Goal: Information Seeking & Learning: Compare options

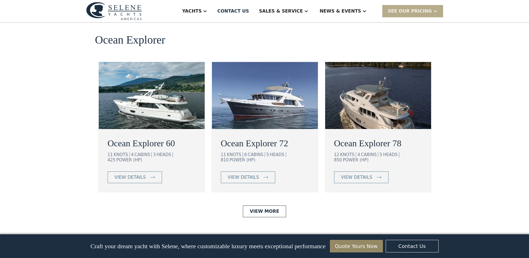
scroll to position [1004, 0]
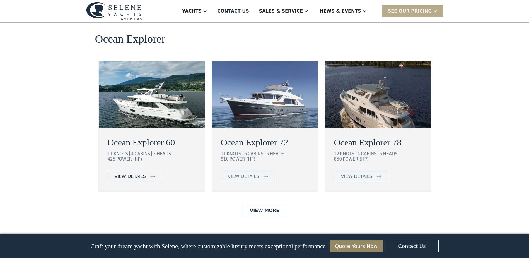
click at [132, 173] on div "view details" at bounding box center [130, 176] width 31 height 7
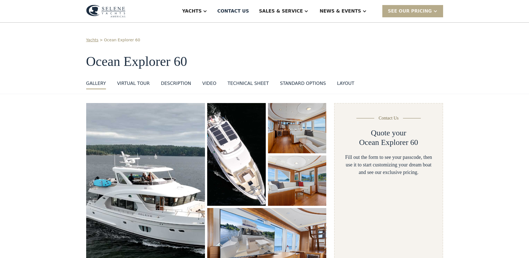
select select "**********"
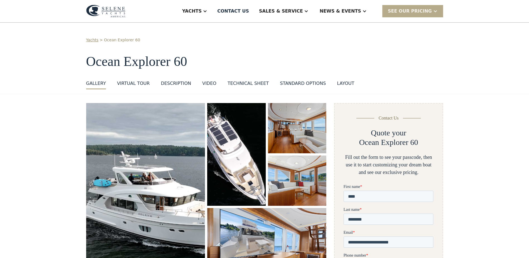
click at [284, 133] on img "open lightbox" at bounding box center [297, 128] width 59 height 50
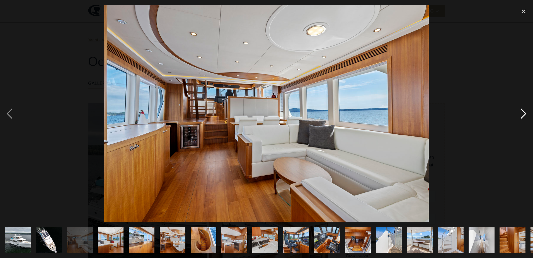
click at [520, 115] on div "next image" at bounding box center [524, 113] width 19 height 217
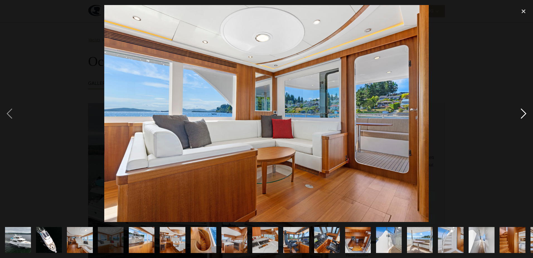
click at [520, 115] on div "next image" at bounding box center [524, 113] width 19 height 217
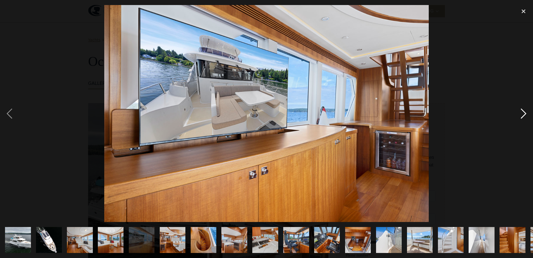
click at [520, 115] on div "next image" at bounding box center [524, 113] width 19 height 217
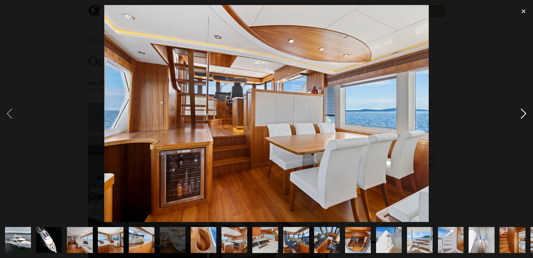
click at [520, 115] on div "next image" at bounding box center [524, 113] width 19 height 217
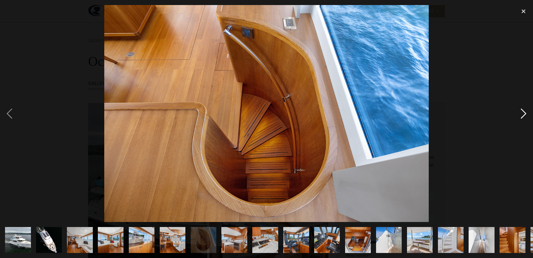
click at [520, 115] on div "next image" at bounding box center [524, 113] width 19 height 217
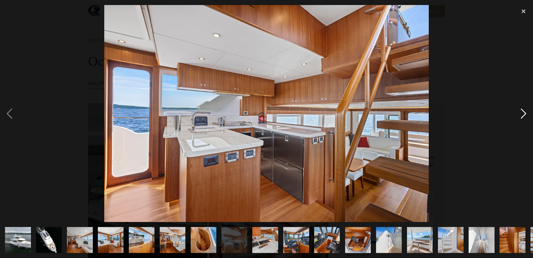
click at [520, 115] on div "next image" at bounding box center [524, 113] width 19 height 217
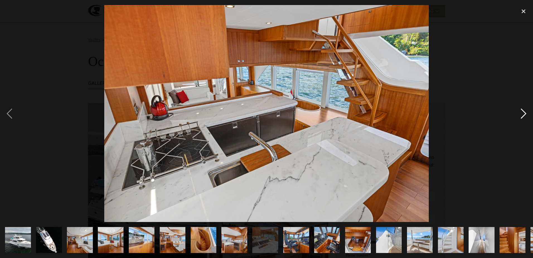
click at [520, 115] on div "next image" at bounding box center [524, 113] width 19 height 217
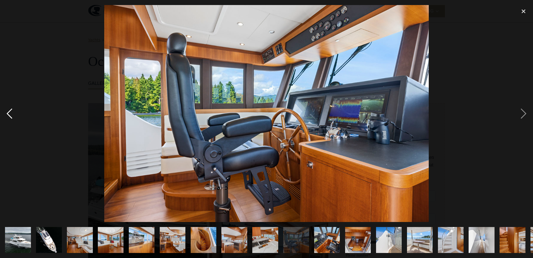
click at [11, 115] on div "previous image" at bounding box center [9, 113] width 19 height 217
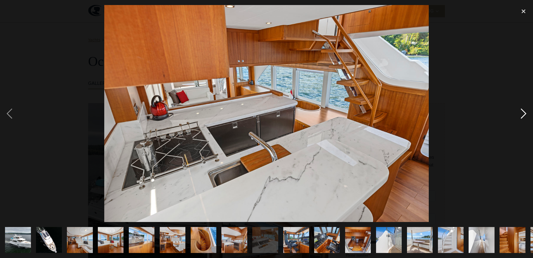
click at [522, 115] on div "next image" at bounding box center [524, 113] width 19 height 217
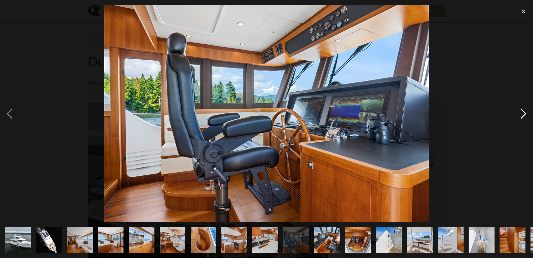
click at [522, 115] on div "next image" at bounding box center [524, 113] width 19 height 217
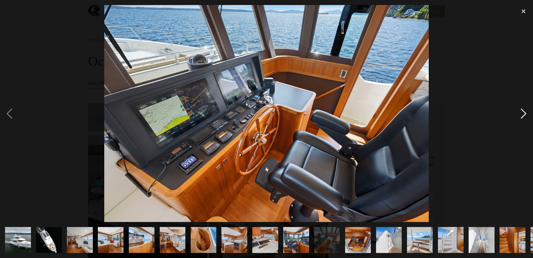
click at [522, 115] on div "next image" at bounding box center [524, 113] width 19 height 217
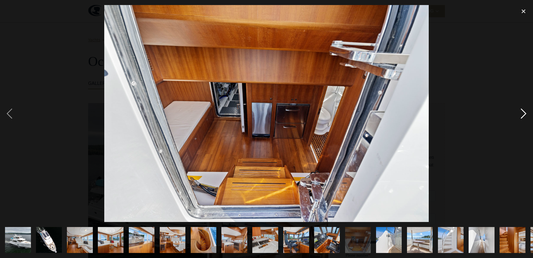
click at [522, 115] on div "next image" at bounding box center [524, 113] width 19 height 217
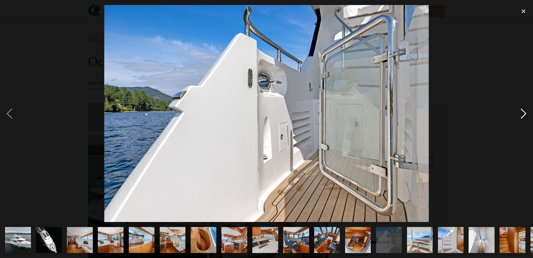
click at [522, 115] on div "next image" at bounding box center [524, 113] width 19 height 217
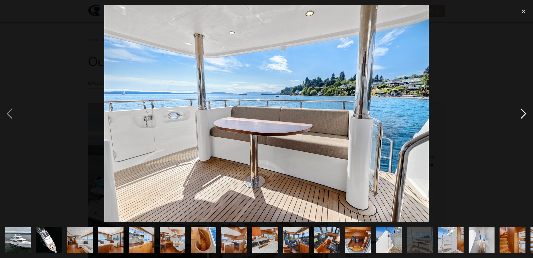
click at [522, 115] on div "next image" at bounding box center [524, 113] width 19 height 217
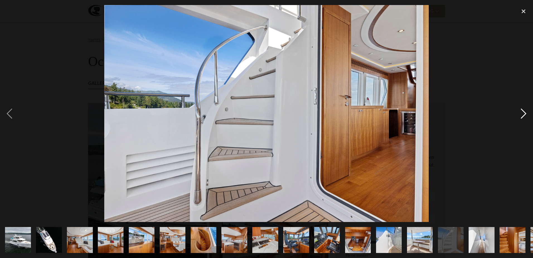
click at [522, 115] on div "next image" at bounding box center [524, 113] width 19 height 217
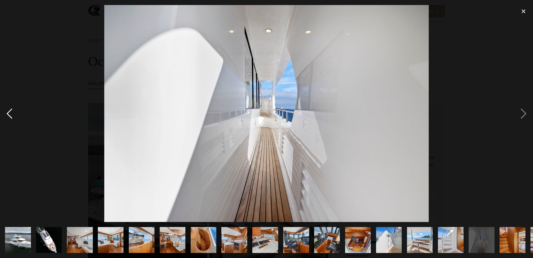
click at [9, 113] on div "previous image" at bounding box center [9, 113] width 19 height 217
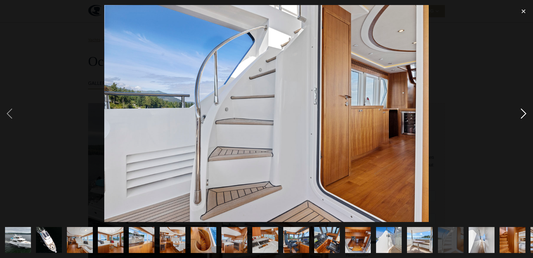
click at [523, 114] on div "next image" at bounding box center [524, 113] width 19 height 217
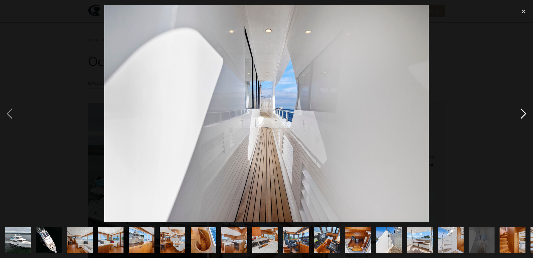
click at [523, 114] on div "next image" at bounding box center [524, 113] width 19 height 217
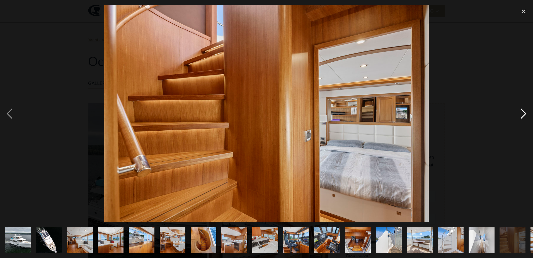
click at [523, 114] on div "next image" at bounding box center [524, 113] width 19 height 217
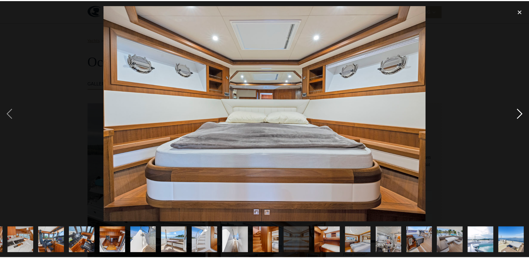
scroll to position [0, 245]
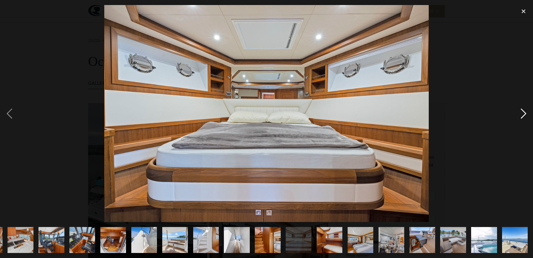
click at [523, 114] on div "next image" at bounding box center [524, 113] width 19 height 217
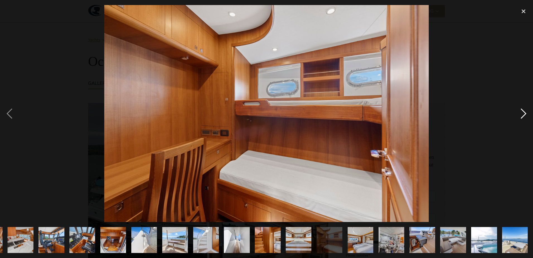
click at [523, 114] on div "next image" at bounding box center [524, 113] width 19 height 217
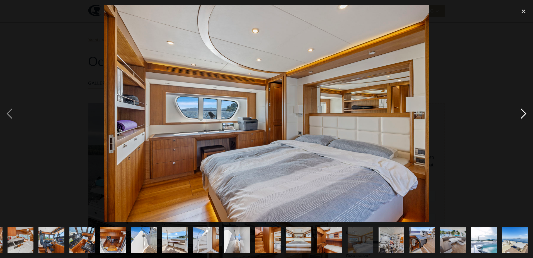
click at [523, 114] on div "next image" at bounding box center [524, 113] width 19 height 217
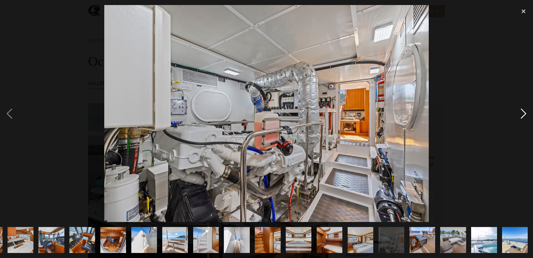
click at [523, 114] on div "next image" at bounding box center [524, 113] width 19 height 217
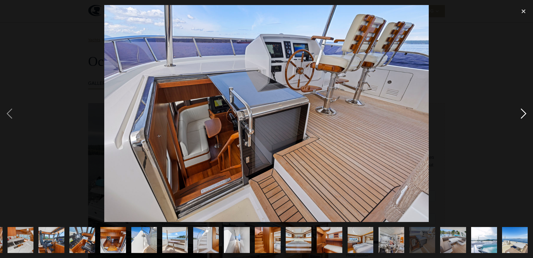
click at [526, 114] on div "next image" at bounding box center [524, 113] width 19 height 217
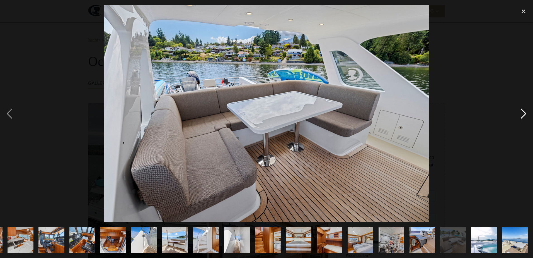
click at [526, 110] on div "next image" at bounding box center [524, 113] width 19 height 217
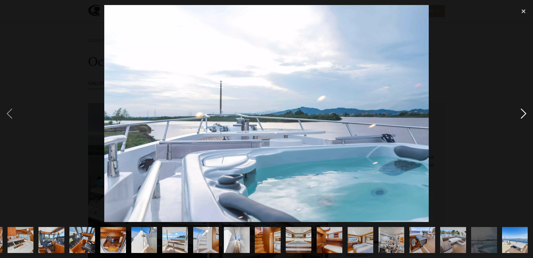
click at [526, 110] on div "next image" at bounding box center [524, 113] width 19 height 217
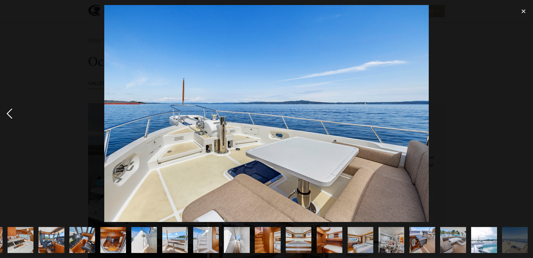
click at [9, 111] on div "previous image" at bounding box center [9, 113] width 19 height 217
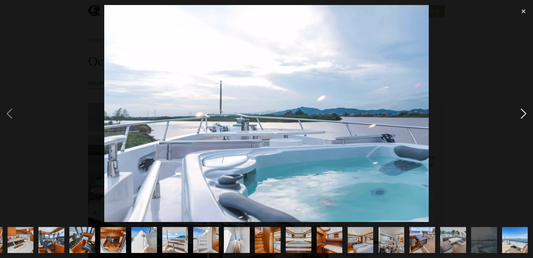
click at [523, 113] on div "next image" at bounding box center [524, 113] width 19 height 217
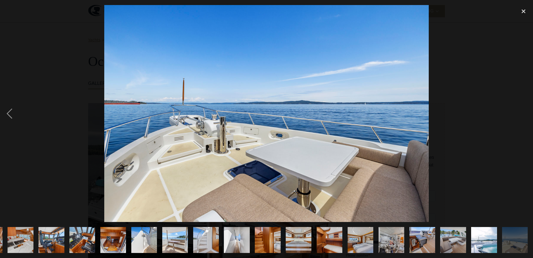
click at [523, 113] on div "next image" at bounding box center [524, 113] width 19 height 217
click at [524, 12] on div "close lightbox" at bounding box center [524, 11] width 19 height 12
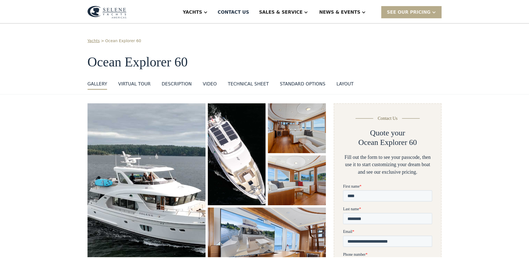
scroll to position [0, 0]
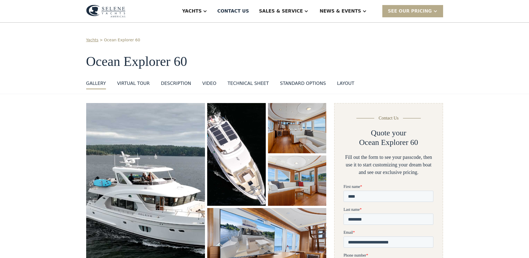
click at [298, 83] on div "standard options" at bounding box center [303, 83] width 46 height 7
click at [337, 85] on div "layout" at bounding box center [345, 83] width 17 height 7
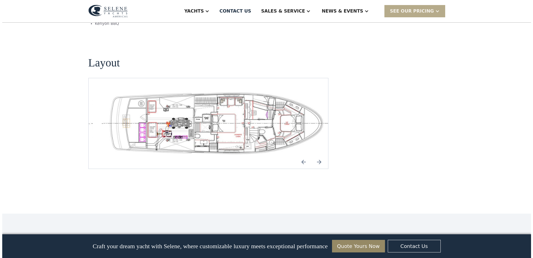
scroll to position [1197, 0]
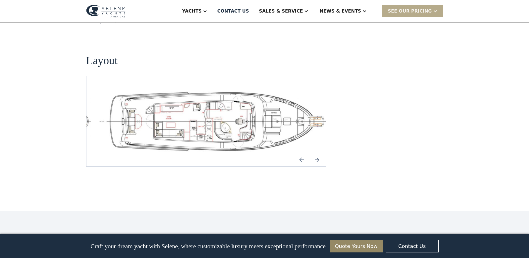
click at [249, 96] on img "open lightbox" at bounding box center [215, 121] width 231 height 64
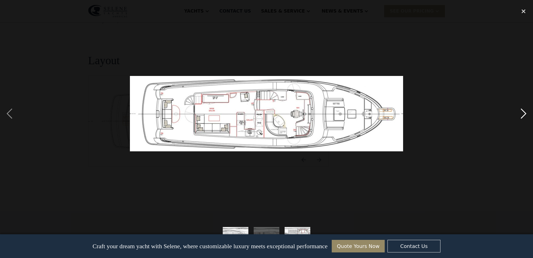
click at [523, 114] on div "next image" at bounding box center [524, 113] width 19 height 217
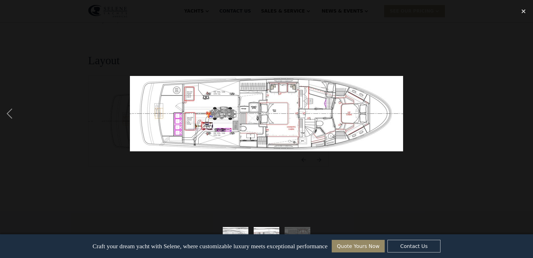
click at [523, 114] on div "next image" at bounding box center [524, 113] width 19 height 217
click at [9, 113] on div "previous image" at bounding box center [9, 113] width 19 height 217
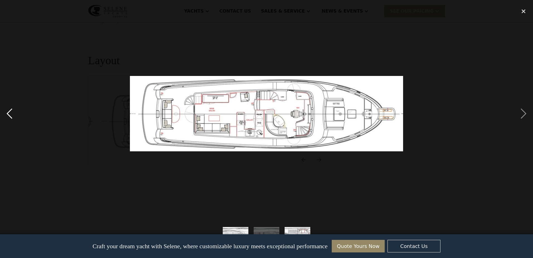
click at [9, 113] on div "previous image" at bounding box center [9, 113] width 19 height 217
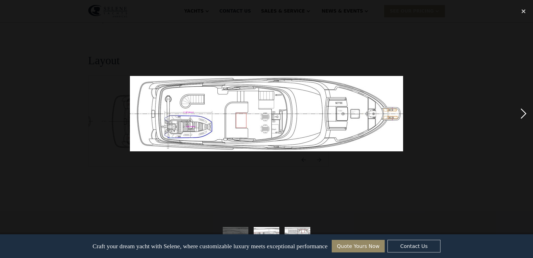
click at [527, 112] on div "next image" at bounding box center [524, 113] width 19 height 217
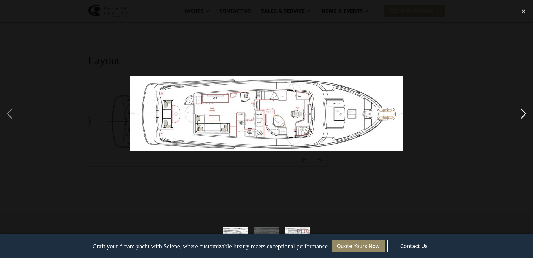
click at [526, 112] on div "next image" at bounding box center [524, 113] width 19 height 217
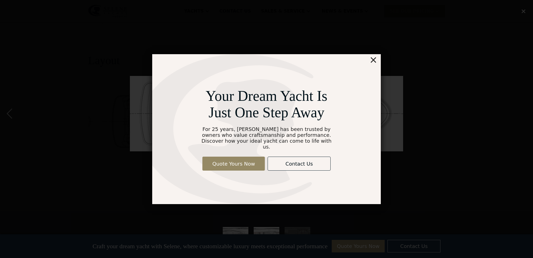
click at [373, 65] on div "×" at bounding box center [374, 59] width 8 height 11
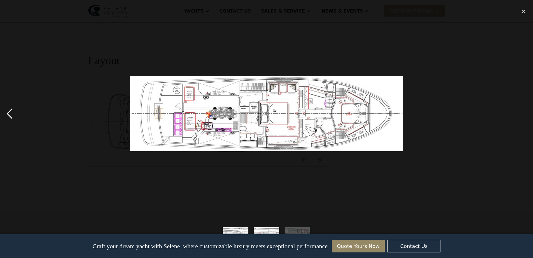
click at [9, 113] on div "previous image" at bounding box center [9, 113] width 19 height 217
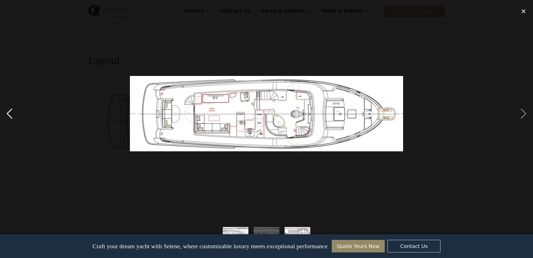
click at [9, 113] on div "previous image" at bounding box center [9, 113] width 19 height 217
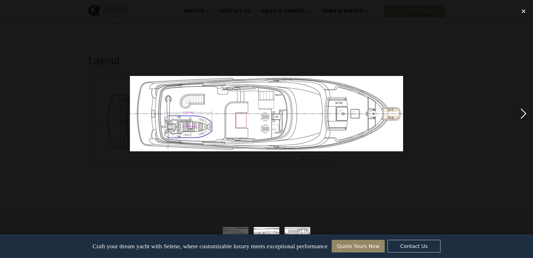
click at [522, 115] on div "next image" at bounding box center [524, 113] width 19 height 217
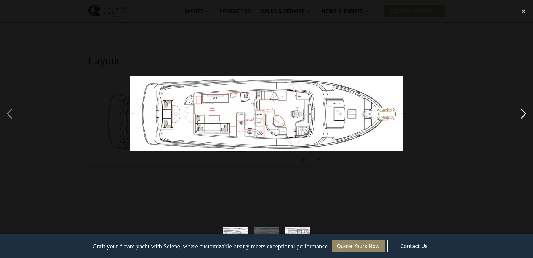
click at [522, 115] on div "next image" at bounding box center [524, 113] width 19 height 217
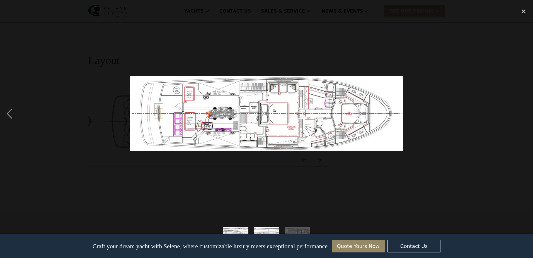
click at [522, 115] on div "next image" at bounding box center [524, 113] width 19 height 217
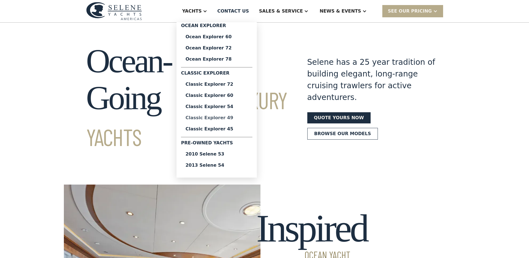
click at [235, 119] on div "Classic Explorer 49" at bounding box center [217, 118] width 62 height 4
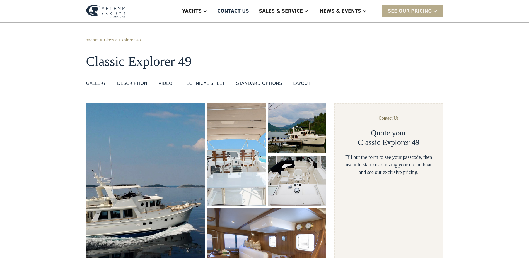
select select "**********"
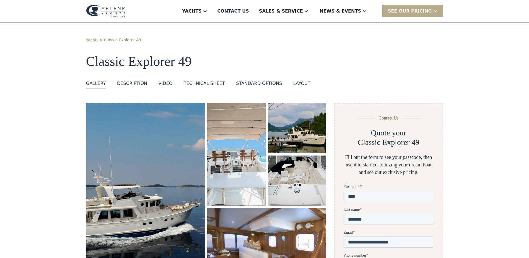
click at [293, 85] on div "layout" at bounding box center [301, 83] width 17 height 7
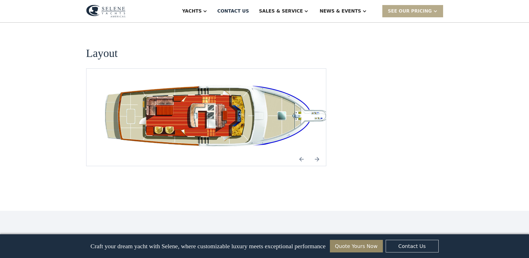
scroll to position [1047, 0]
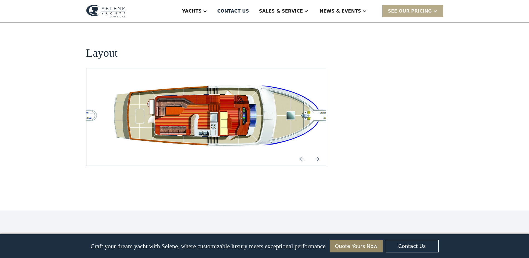
click at [302, 152] on img "Previous slide" at bounding box center [301, 158] width 13 height 13
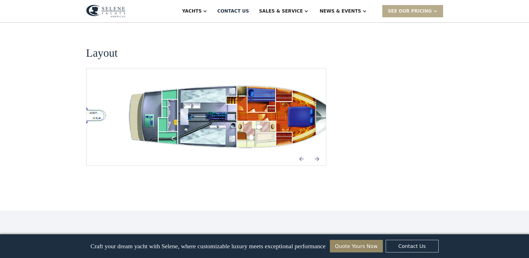
click at [302, 152] on img "Previous slide" at bounding box center [301, 158] width 13 height 13
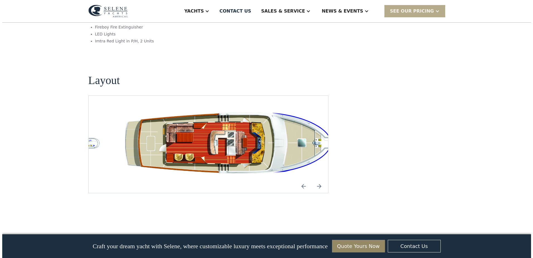
scroll to position [1020, 0]
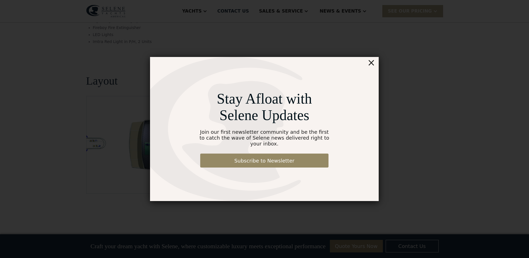
click at [373, 68] on div "×" at bounding box center [371, 62] width 8 height 11
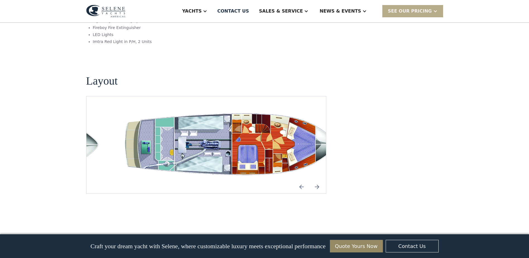
click at [178, 126] on img "open lightbox" at bounding box center [232, 145] width 231 height 70
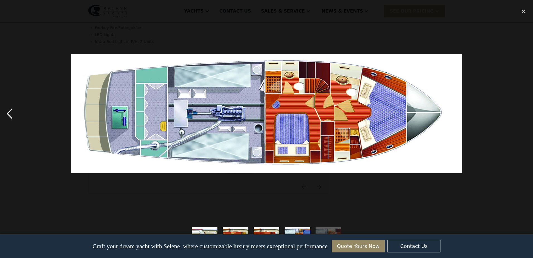
click at [9, 115] on div "previous image" at bounding box center [9, 113] width 19 height 217
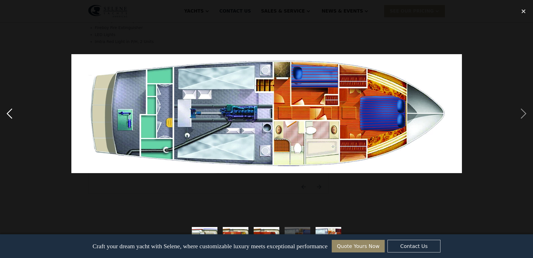
click at [9, 115] on div "previous image" at bounding box center [9, 113] width 19 height 217
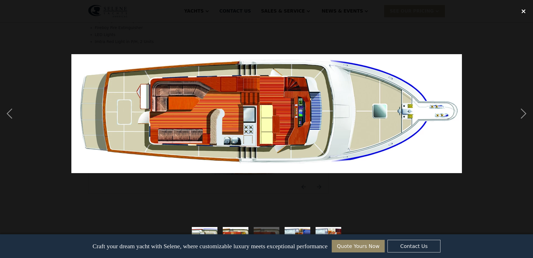
click at [525, 10] on div "close lightbox" at bounding box center [524, 11] width 19 height 12
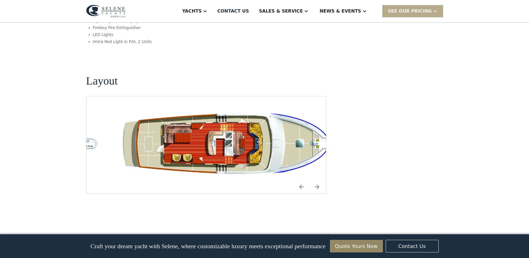
click at [318, 180] on img "Next slide" at bounding box center [317, 186] width 13 height 13
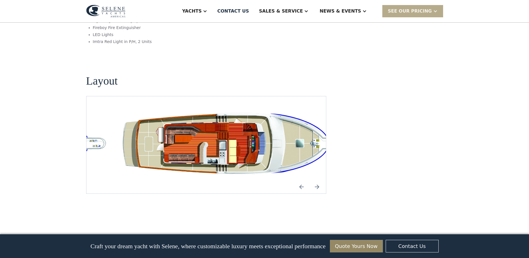
click at [318, 180] on img "Next slide" at bounding box center [317, 186] width 13 height 13
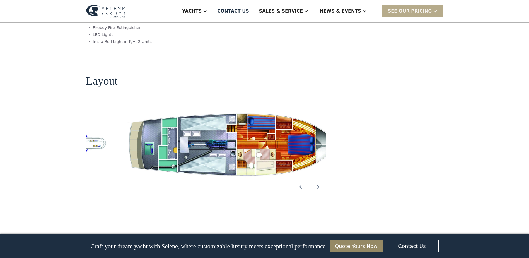
click at [318, 180] on img "Next slide" at bounding box center [317, 186] width 13 height 13
click at [211, 116] on img "open lightbox" at bounding box center [232, 145] width 231 height 70
